Goal: Find specific page/section: Find specific page/section

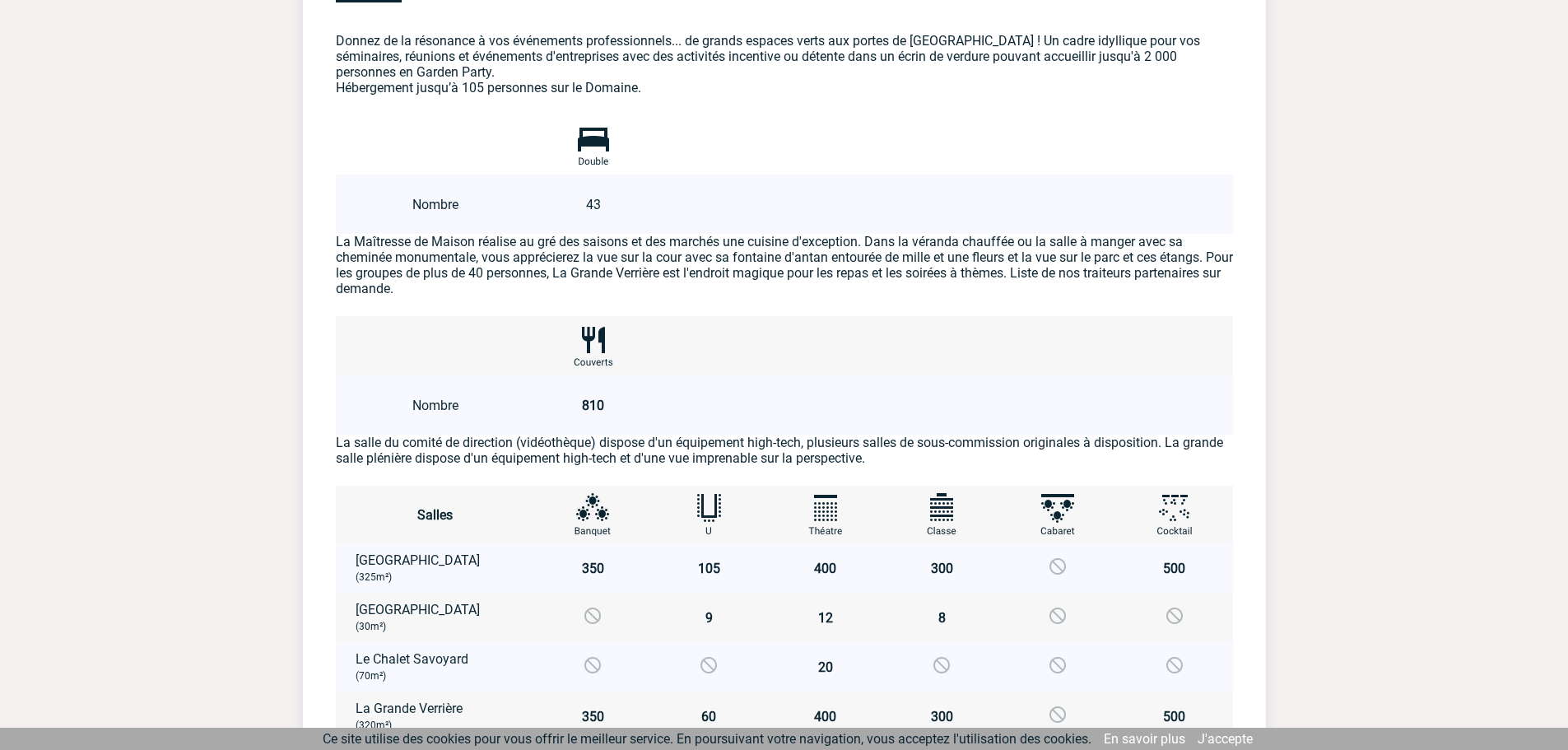
scroll to position [922, 0]
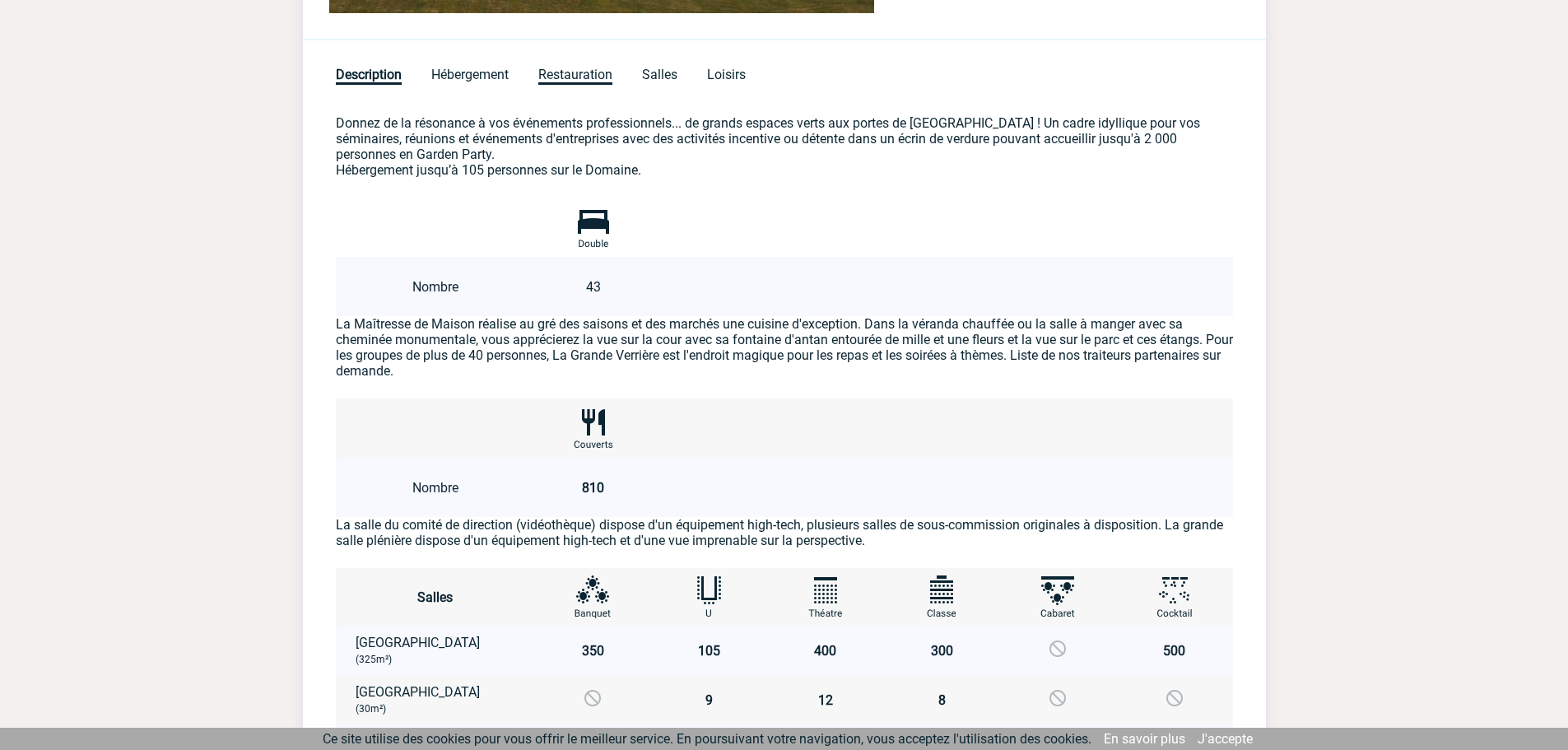
click at [561, 68] on span "Restauration" at bounding box center [575, 76] width 74 height 18
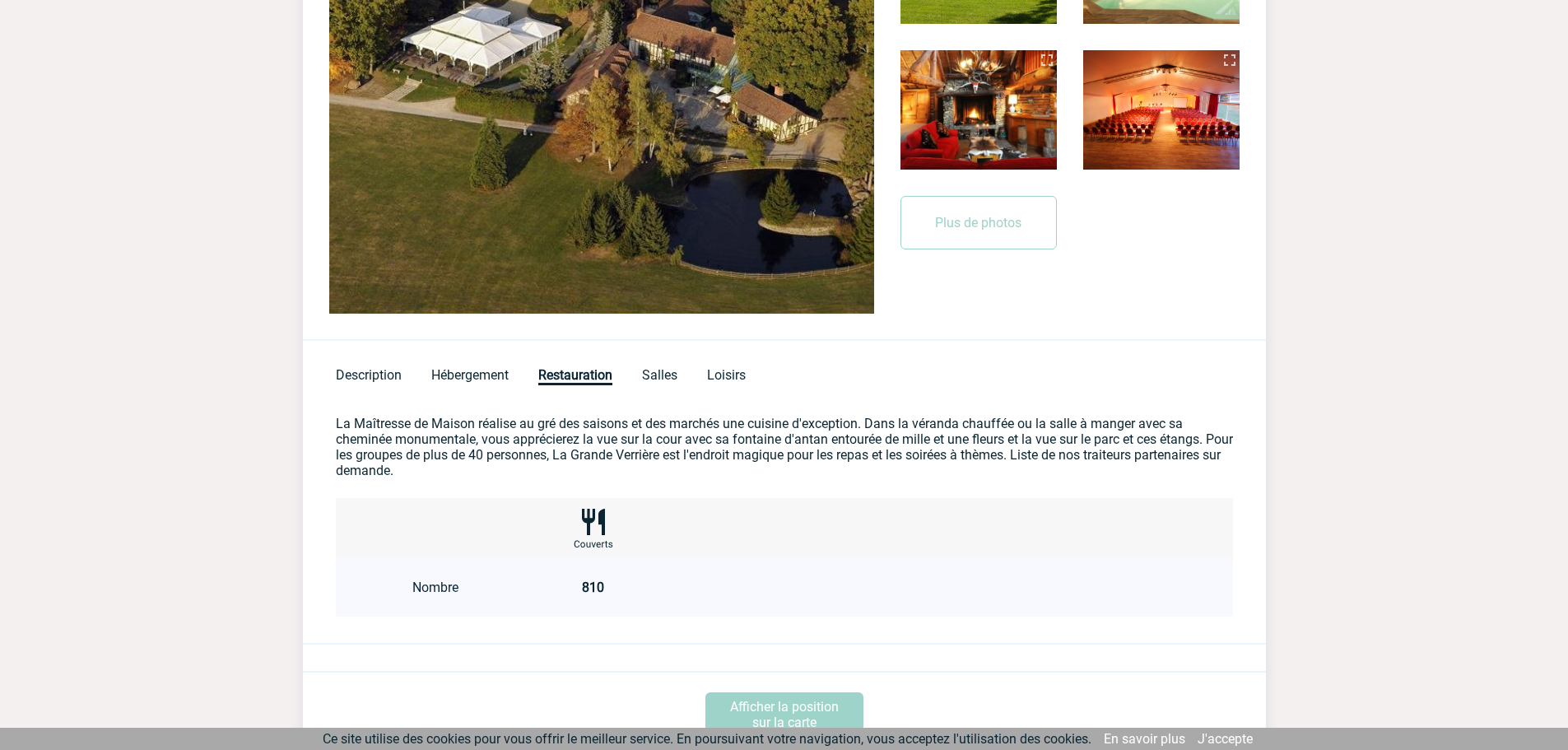
scroll to position [445, 0]
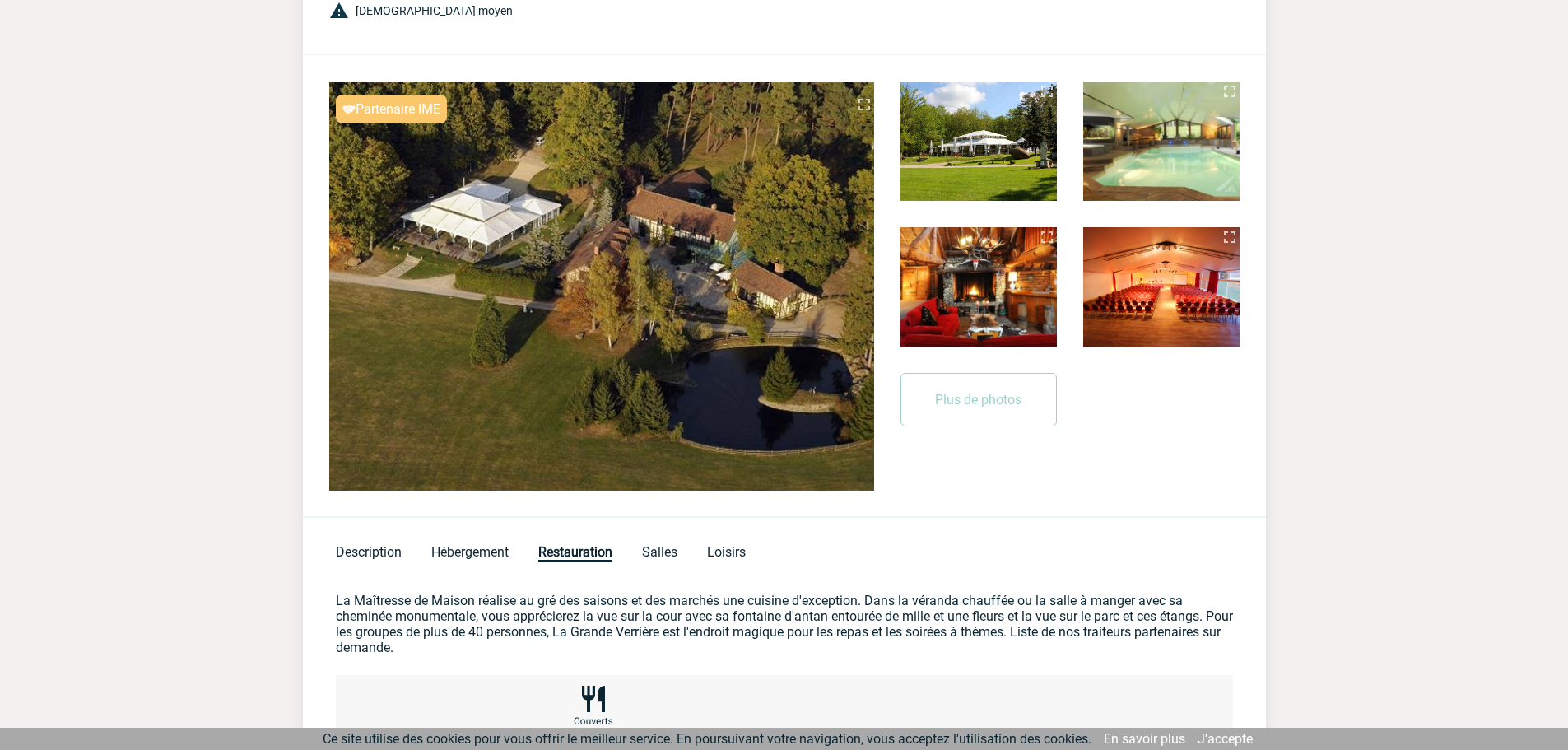
click at [868, 103] on img at bounding box center [864, 104] width 20 height 20
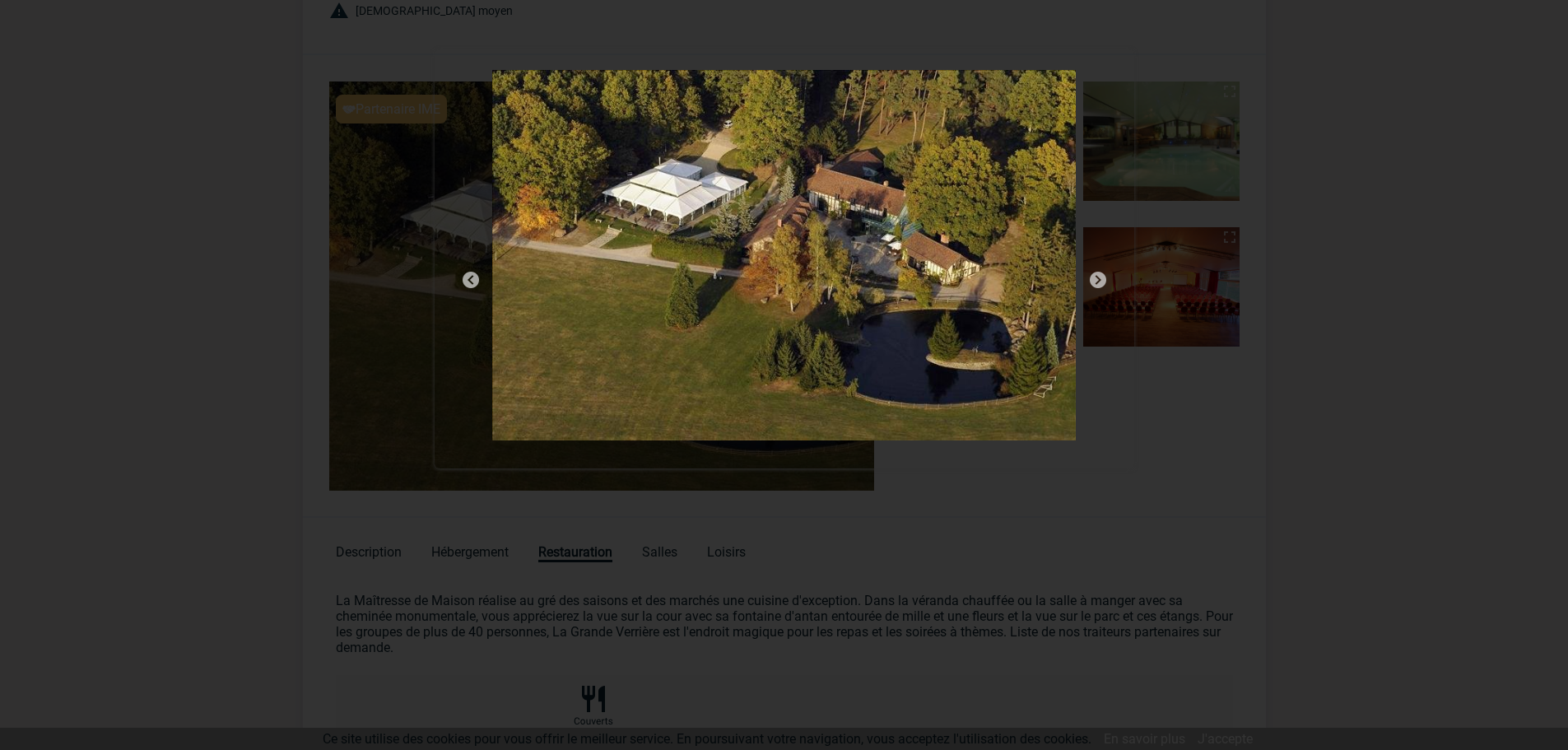
click at [1102, 279] on img at bounding box center [1098, 280] width 20 height 20
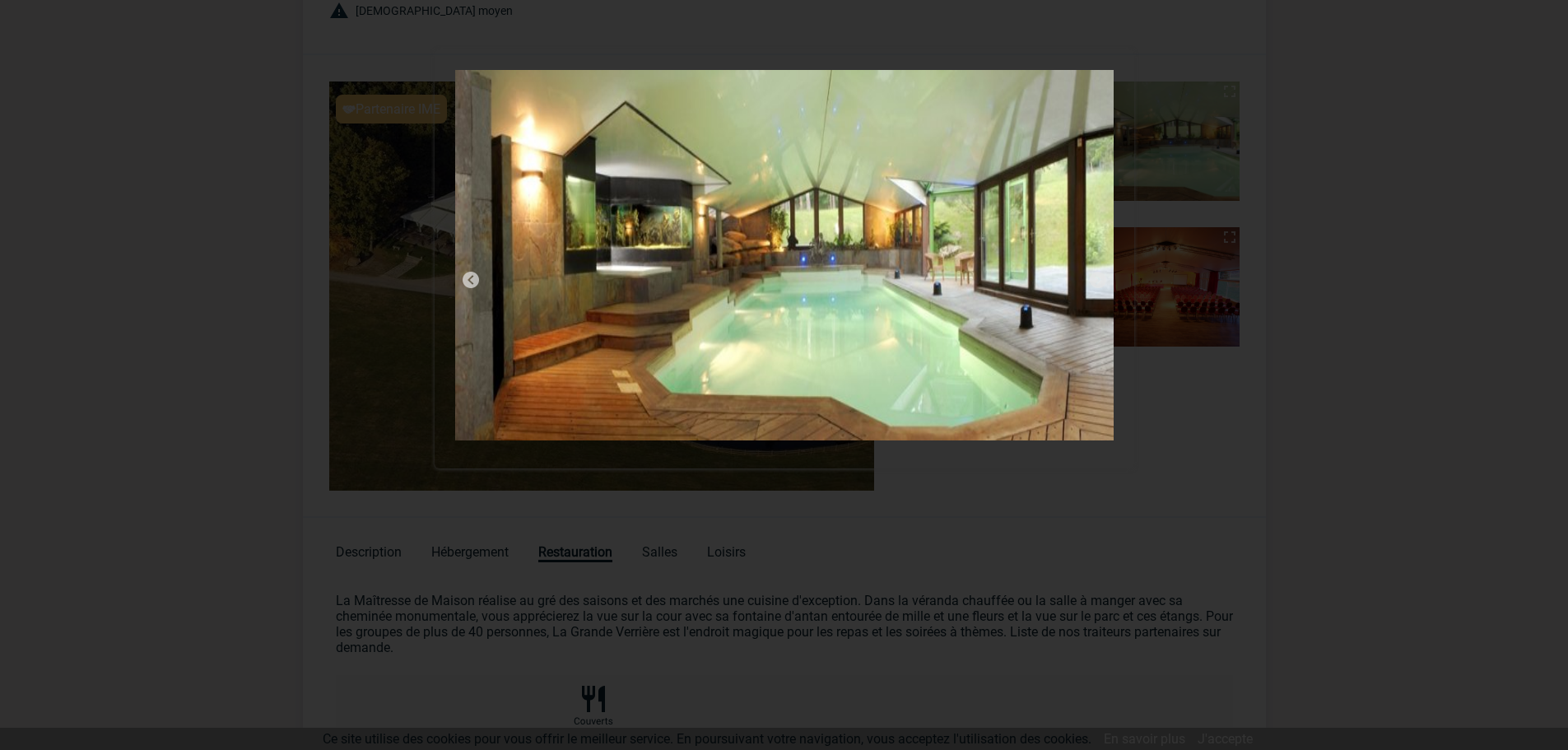
click at [1102, 279] on img at bounding box center [1098, 280] width 20 height 20
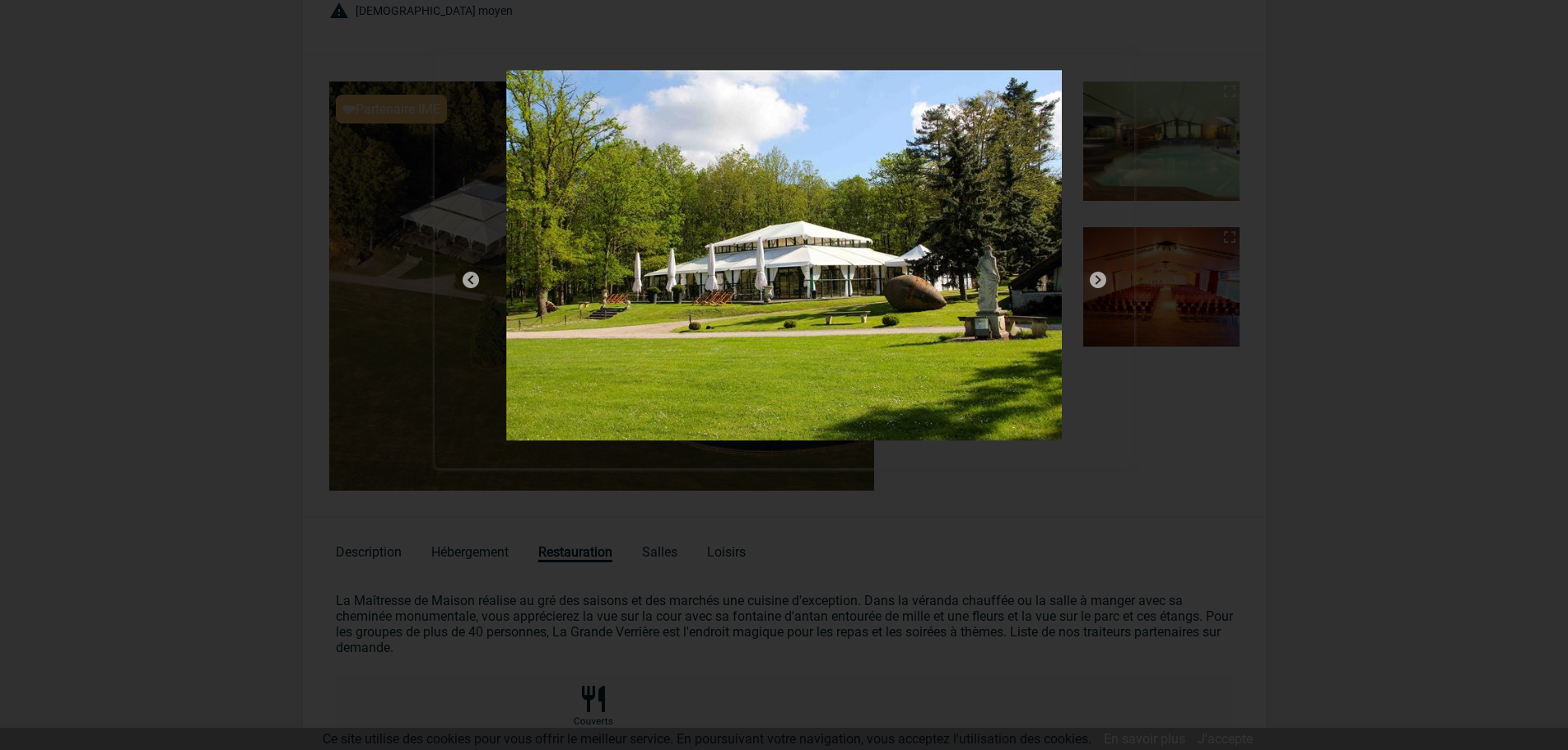
click at [1102, 279] on img at bounding box center [1098, 280] width 20 height 20
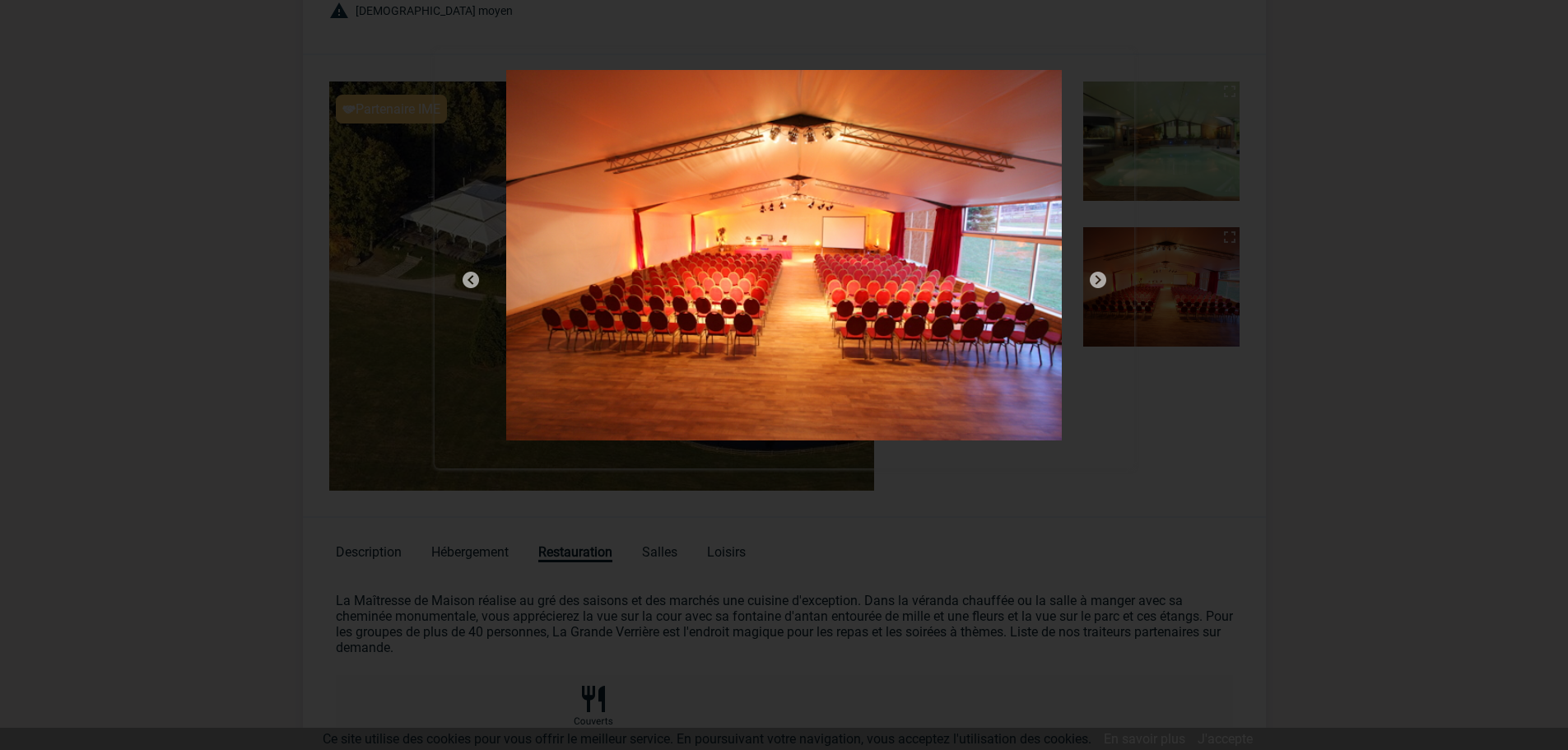
click at [1102, 279] on img at bounding box center [1098, 280] width 20 height 20
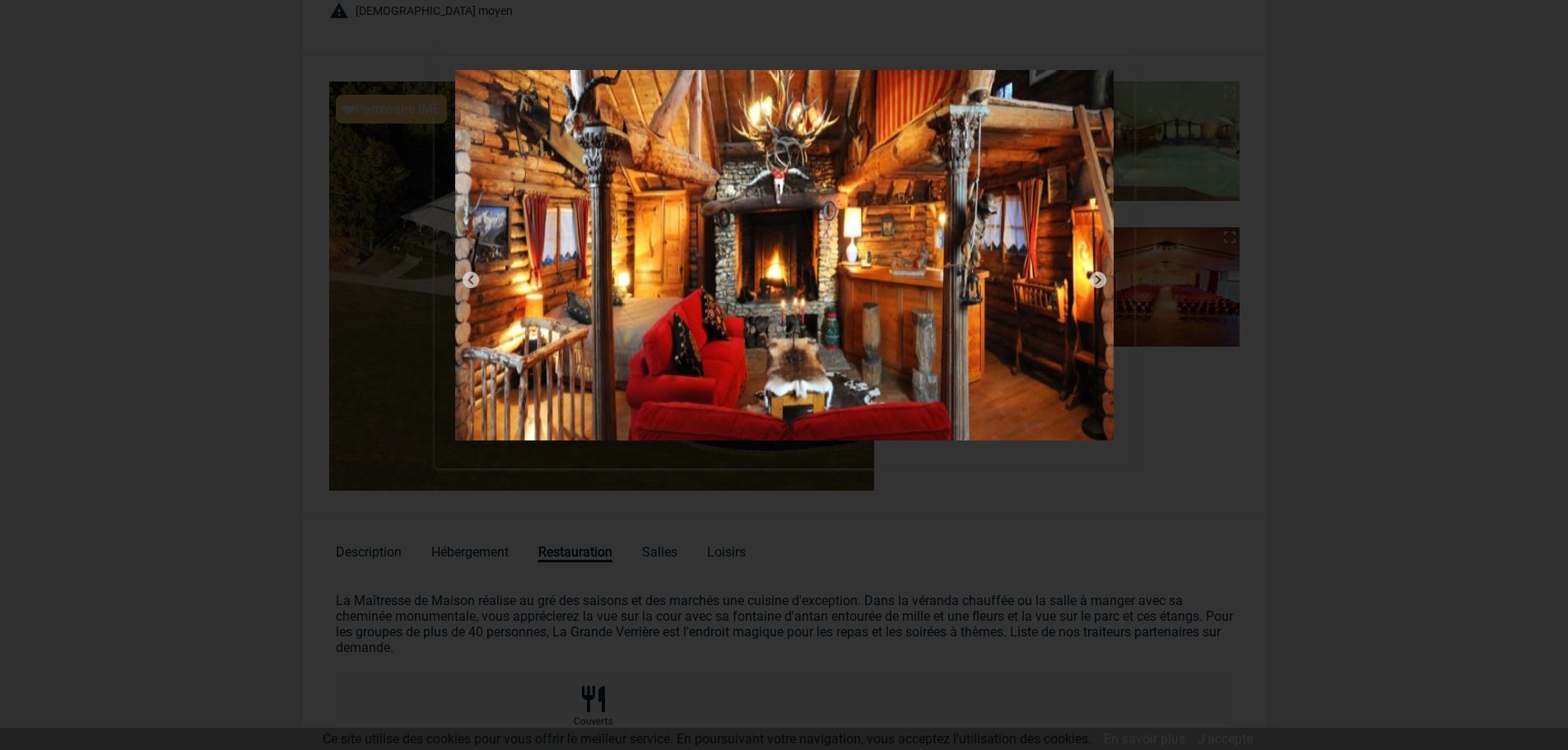
click at [1102, 279] on img at bounding box center [1098, 280] width 20 height 20
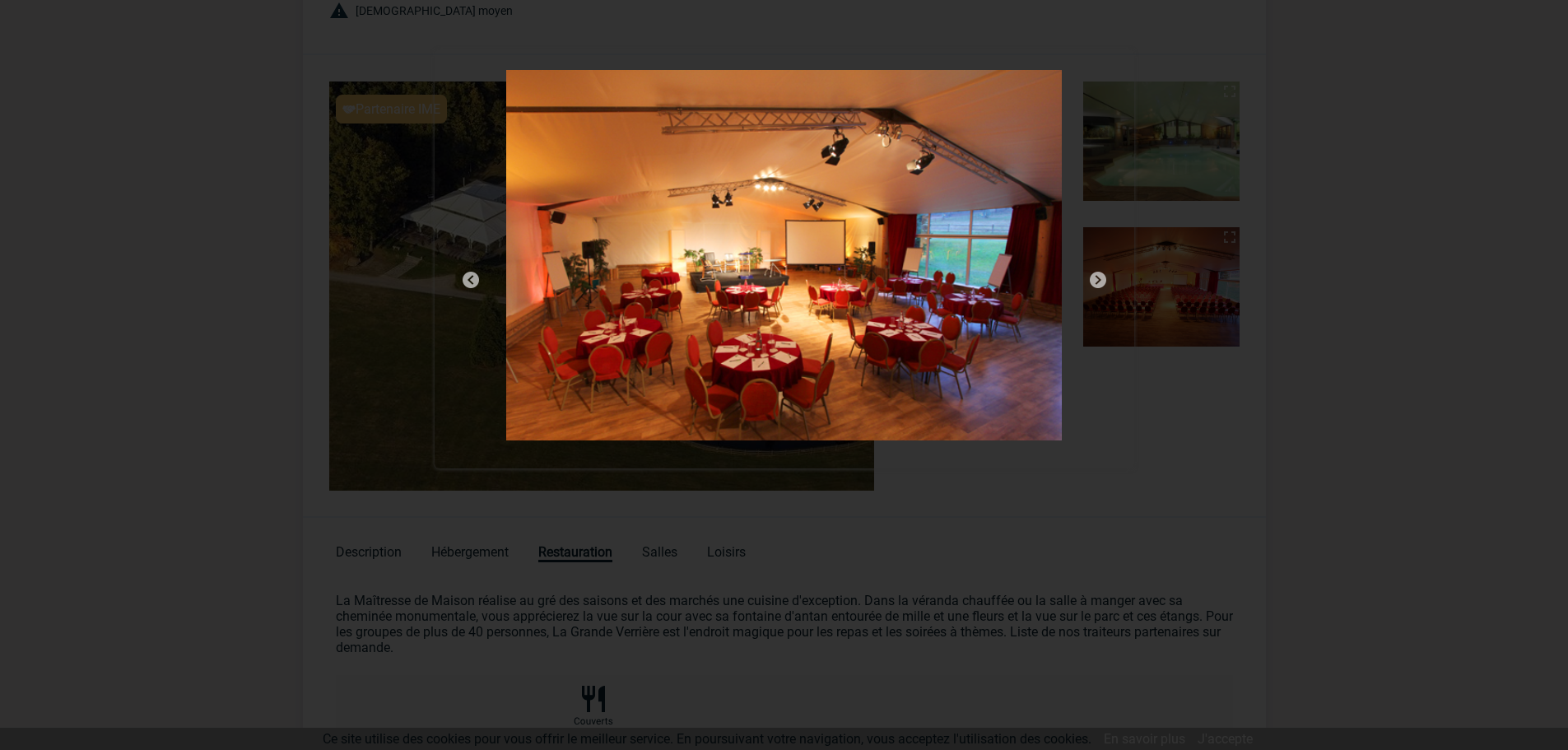
click at [1102, 279] on img at bounding box center [1098, 280] width 20 height 20
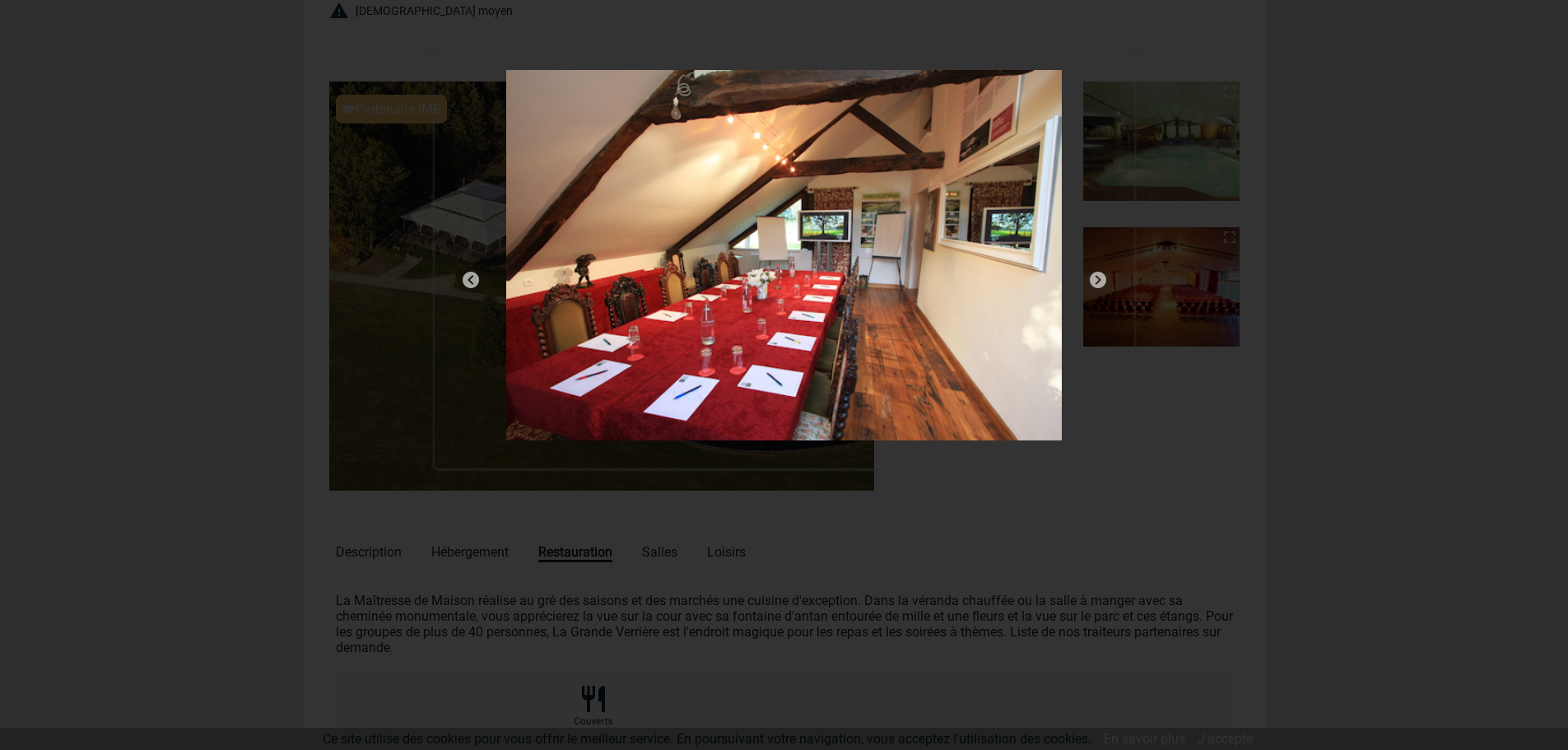
click at [1102, 279] on img at bounding box center [1098, 280] width 20 height 20
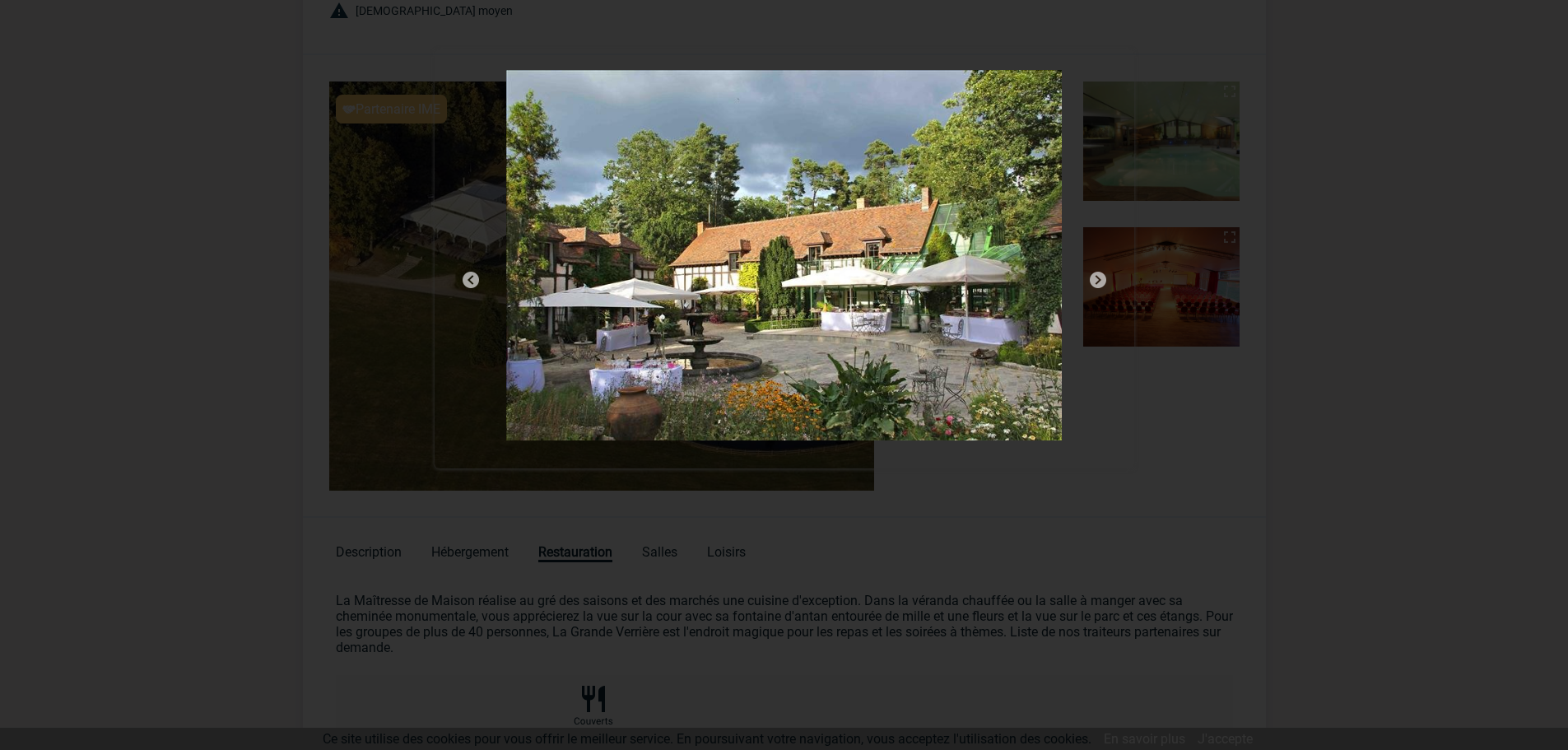
click at [1102, 279] on img at bounding box center [1098, 280] width 20 height 20
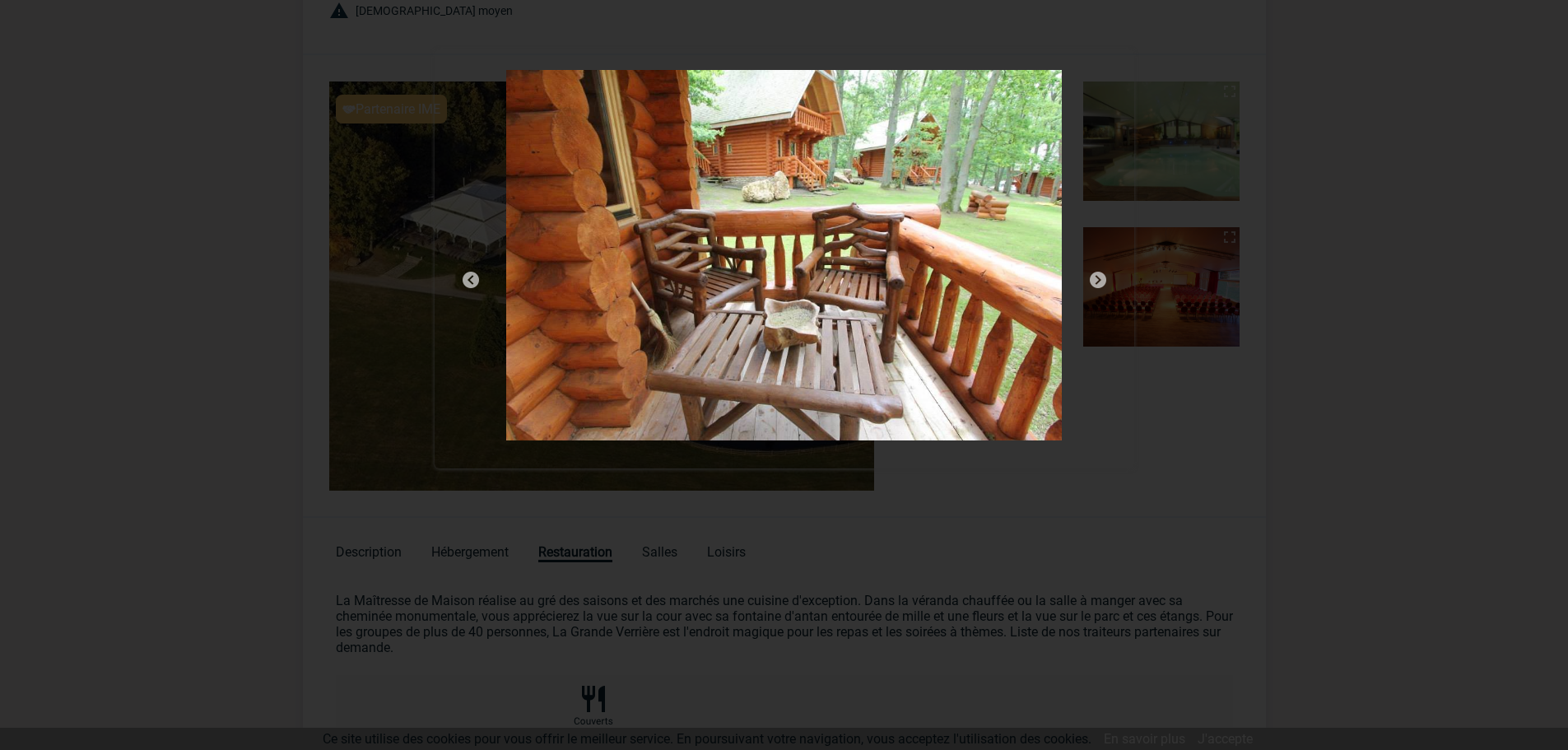
click at [1102, 279] on img at bounding box center [1098, 280] width 20 height 20
